Goal: Navigation & Orientation: Find specific page/section

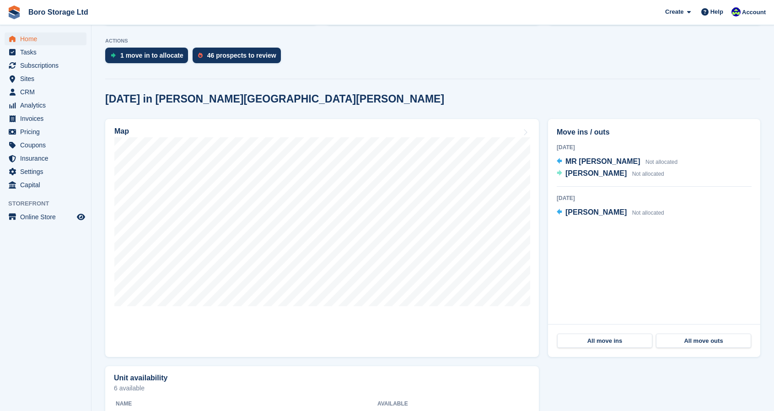
scroll to position [179, 0]
click at [233, 317] on link "Map" at bounding box center [322, 238] width 434 height 238
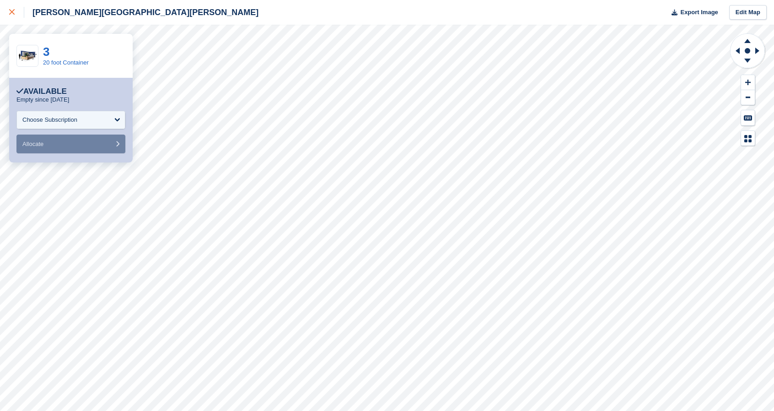
click at [11, 10] on div at bounding box center [16, 12] width 15 height 11
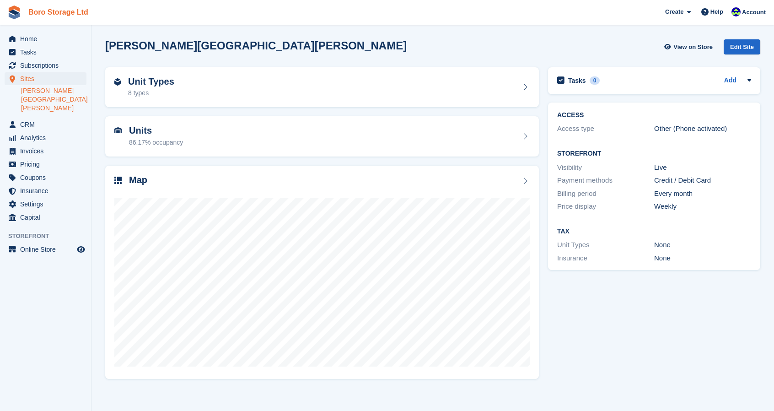
click at [58, 10] on link "Boro Storage Ltd" at bounding box center [58, 12] width 67 height 15
